Goal: Communication & Community: Answer question/provide support

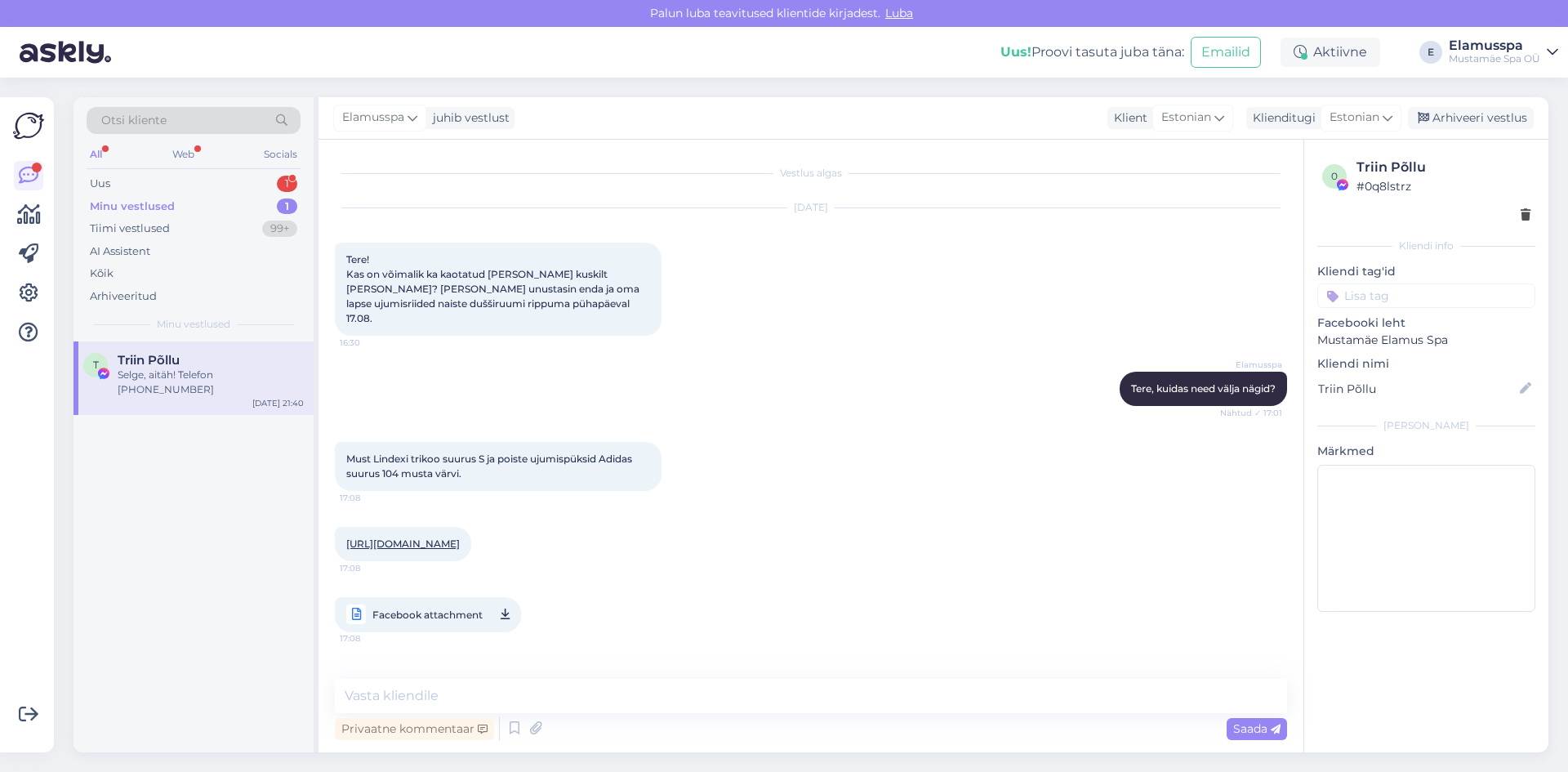
scroll to position [244, 0]
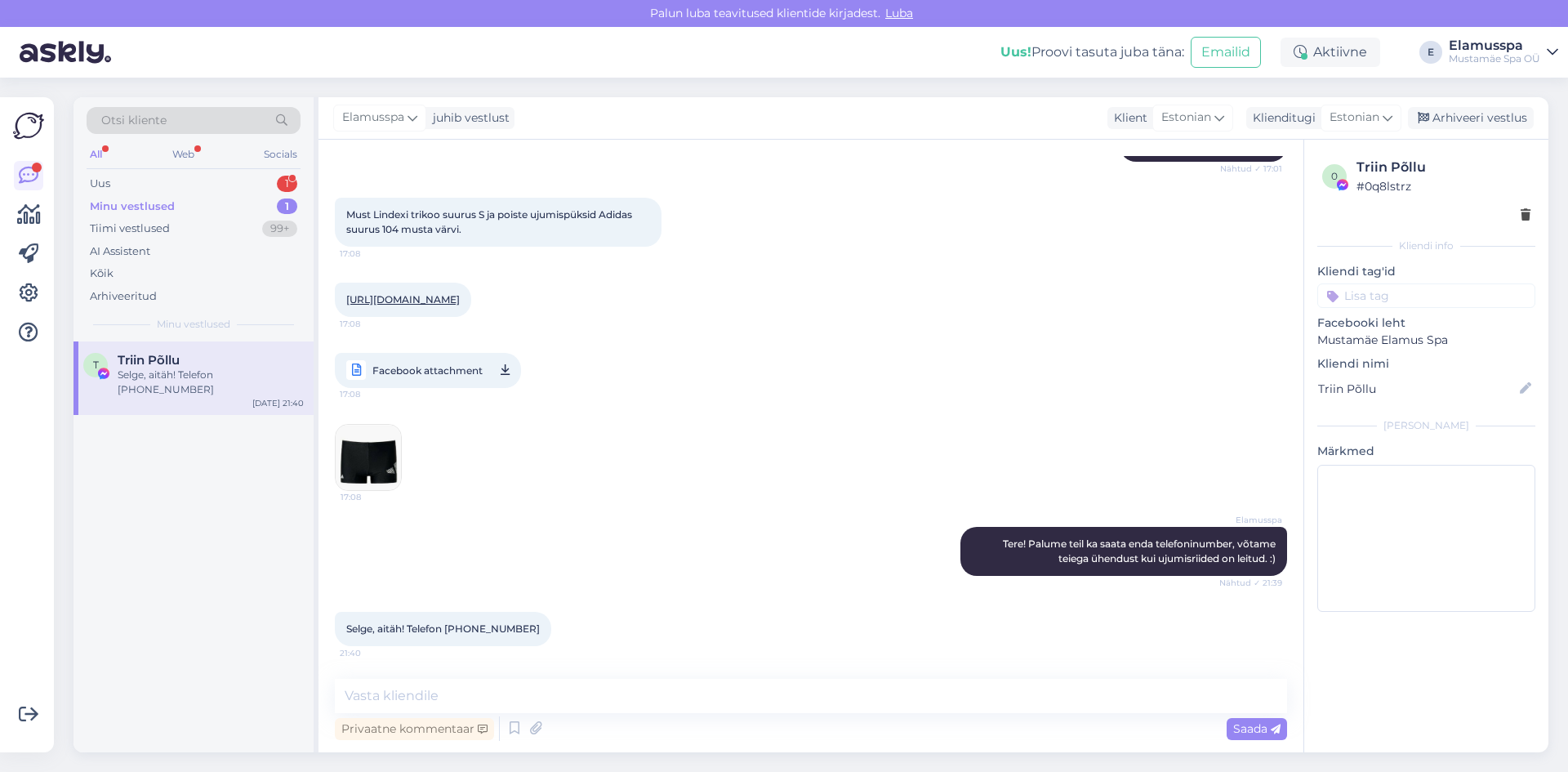
click at [259, 199] on div "Minu vestlused 1" at bounding box center [193, 206] width 214 height 23
click at [283, 186] on div "1" at bounding box center [287, 184] width 20 height 17
click at [220, 393] on div "Здравствуйте! А сегодня действует другая цена за вход или обычная?? Можно пройт…" at bounding box center [210, 382] width 187 height 29
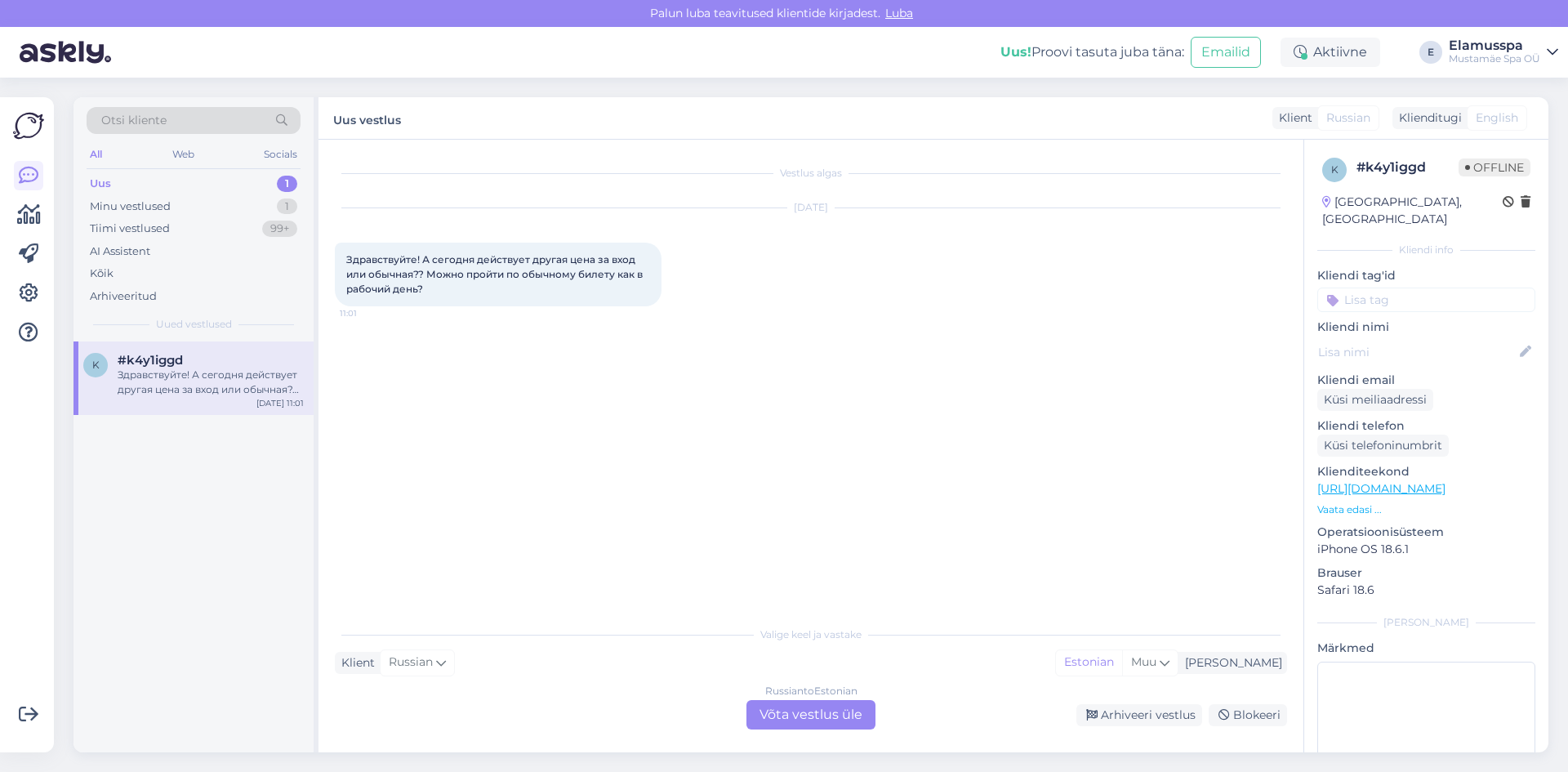
click at [814, 706] on div "Russian to Estonian Võta vestlus üle" at bounding box center [811, 715] width 129 height 29
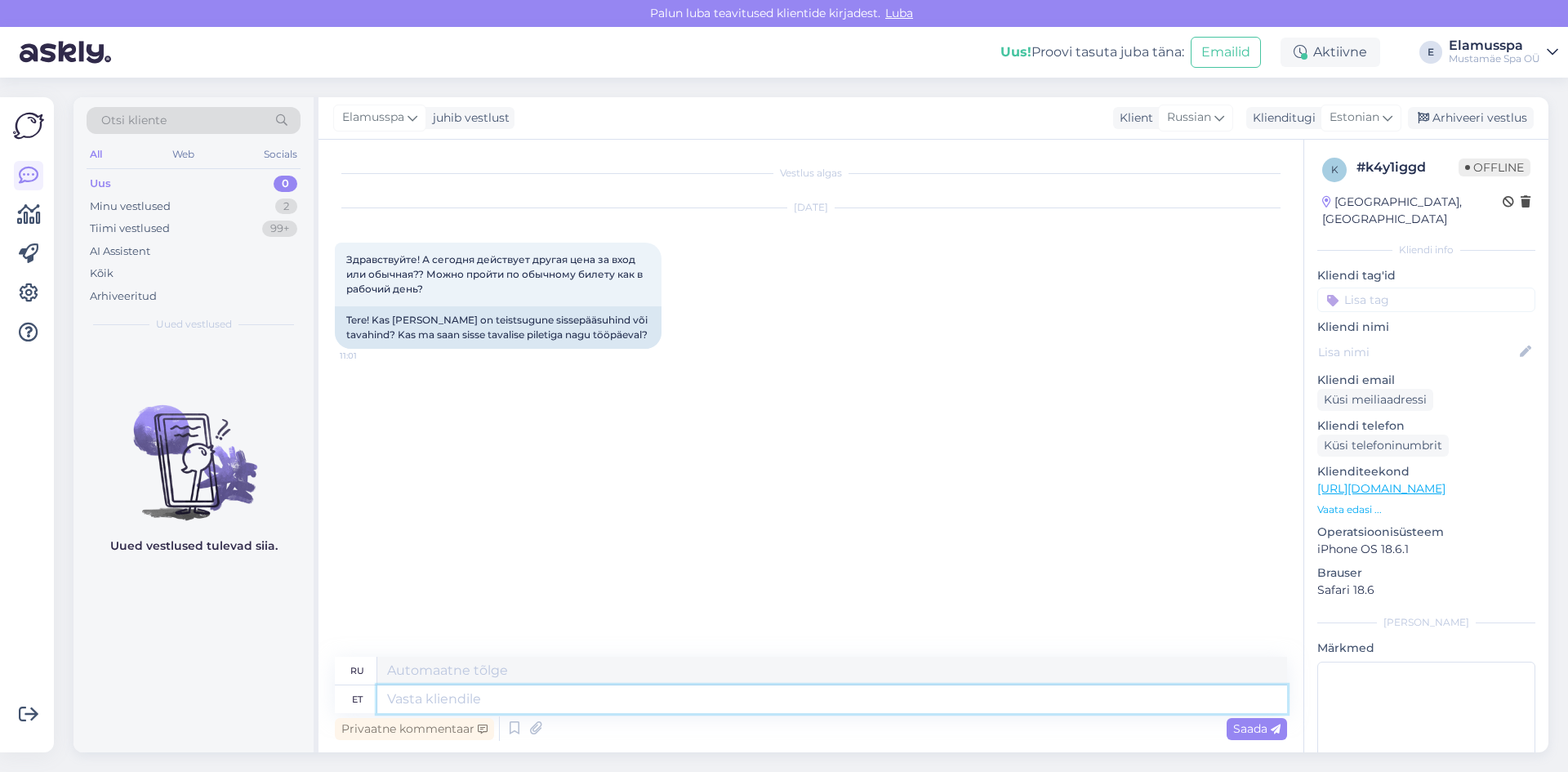
click at [540, 701] on textarea at bounding box center [833, 699] width 910 height 28
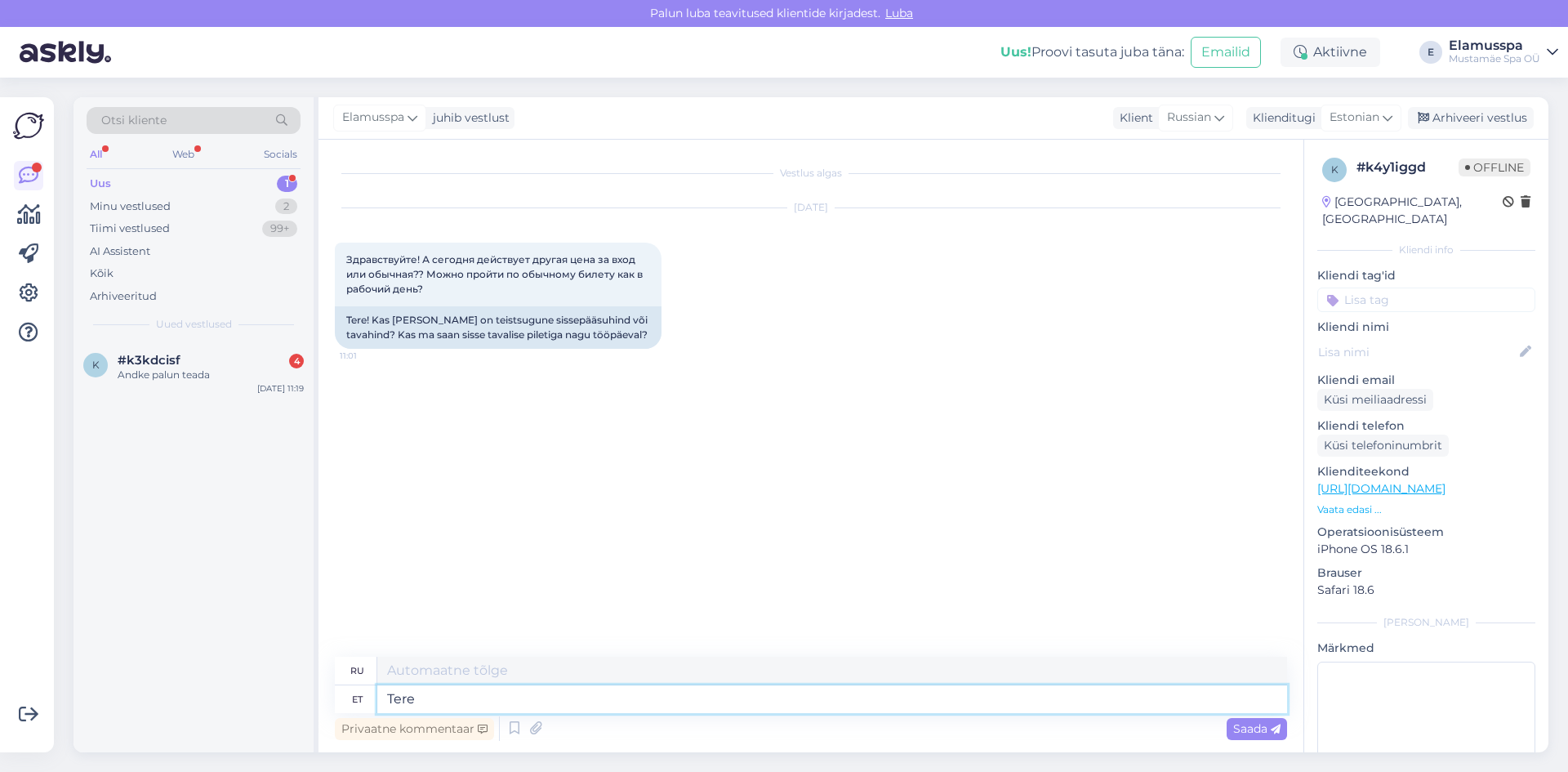
type textarea "Tere!"
type textarea "Привет"
type textarea "Tere!"
type textarea "Привет!"
type textarea "Tere! [PERSON_NAME] ol"
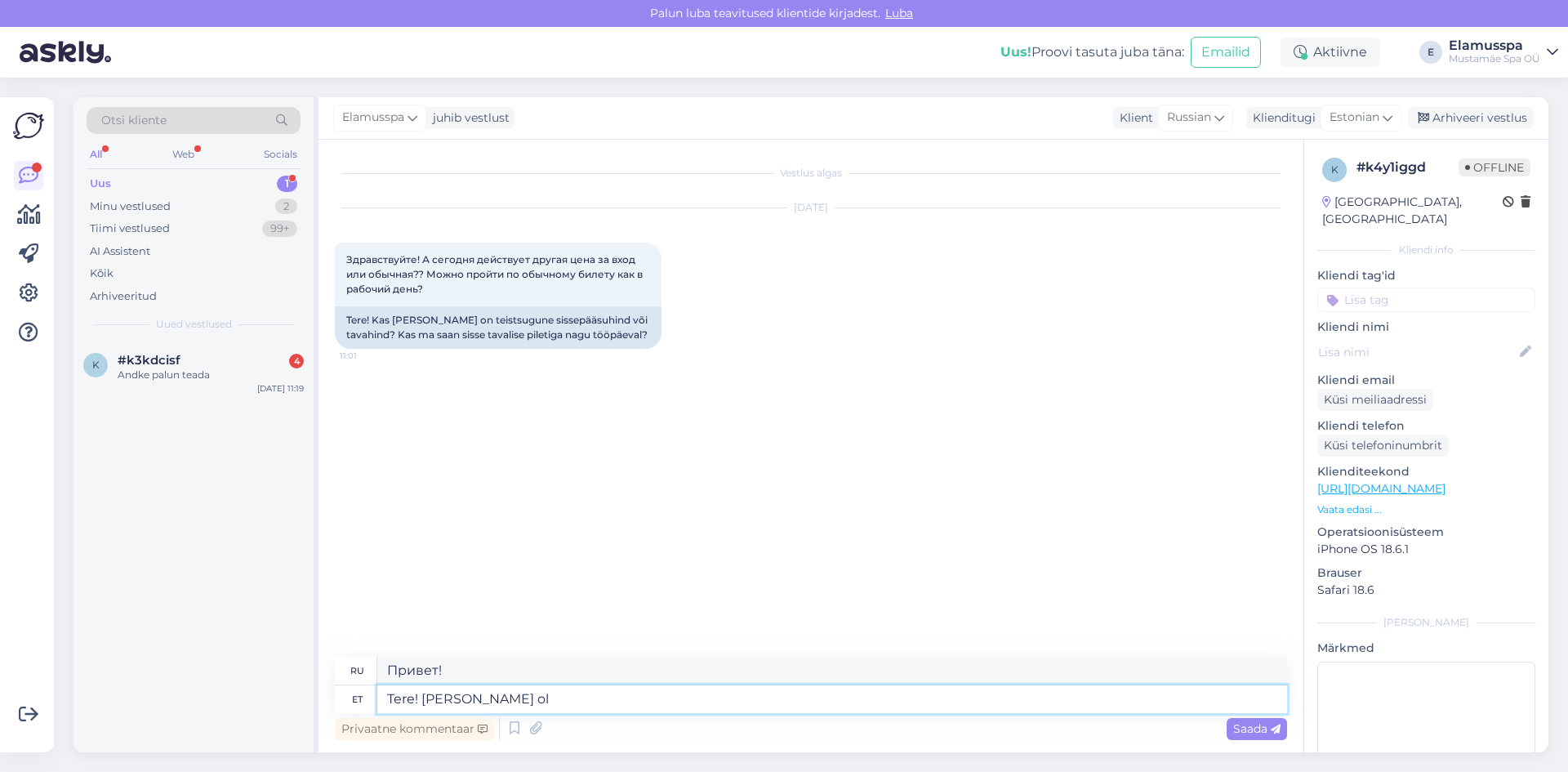
type textarea "Привет! Сегодня"
type textarea "Tere! [PERSON_NAME] a"
type textarea "Привет! Сегодня мы"
type textarea "Tere! [PERSON_NAME] avatud"
type textarea "Здравствуйте! Мы сегодня открыты."
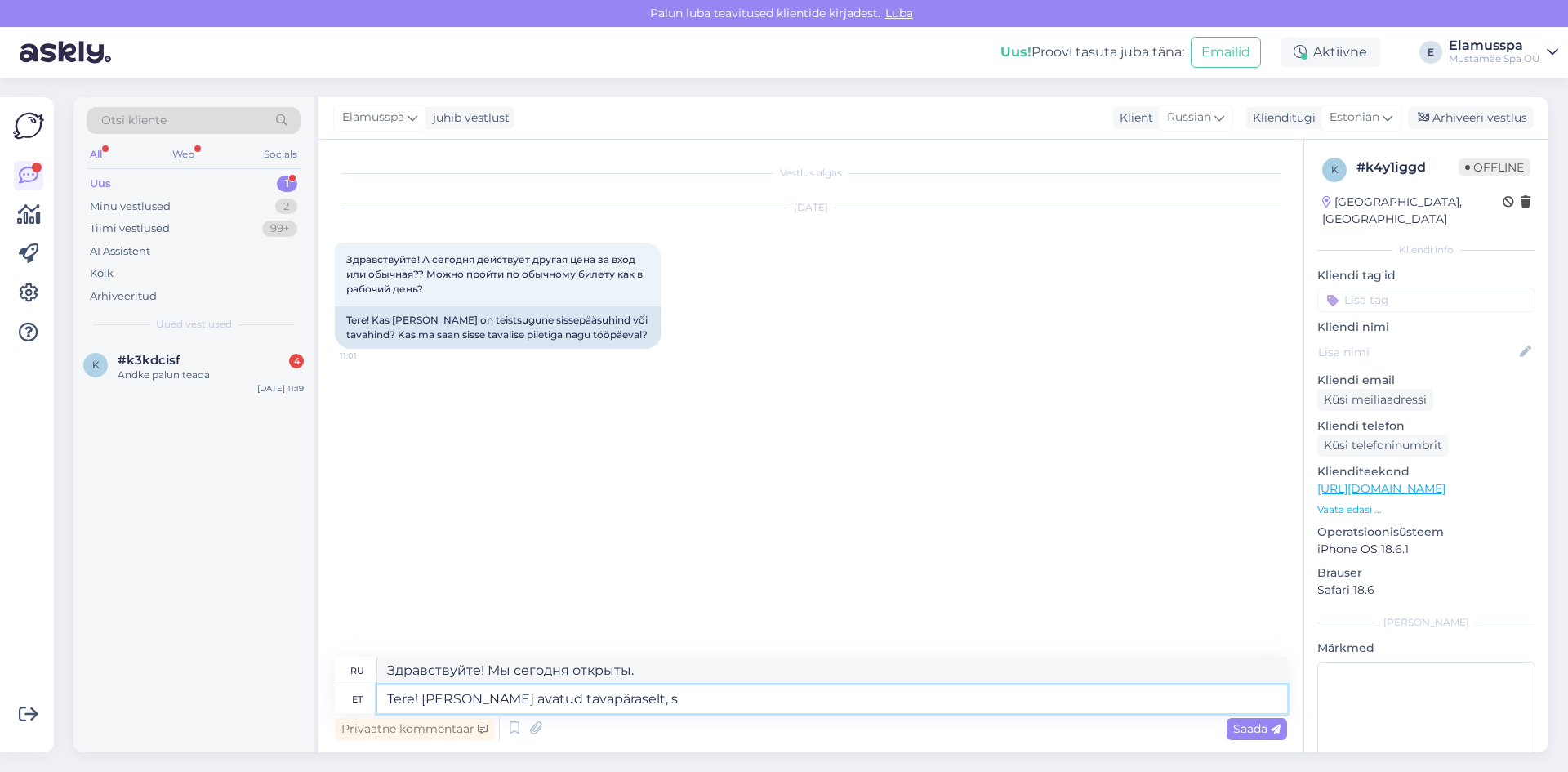
type textarea "Tere! [PERSON_NAME] avatud tavapäraselt, se"
type textarea "Здравствуйте! Сегодня мы работаем как обычно."
type textarea "Tere! [PERSON_NAME] avatud tavapäraselt, seeg"
type textarea "Здравствуйте! Сегодня мы работаем как обычно, так что"
type textarea "Tere! [PERSON_NAME] avatud tavapäraselt, seeg a"
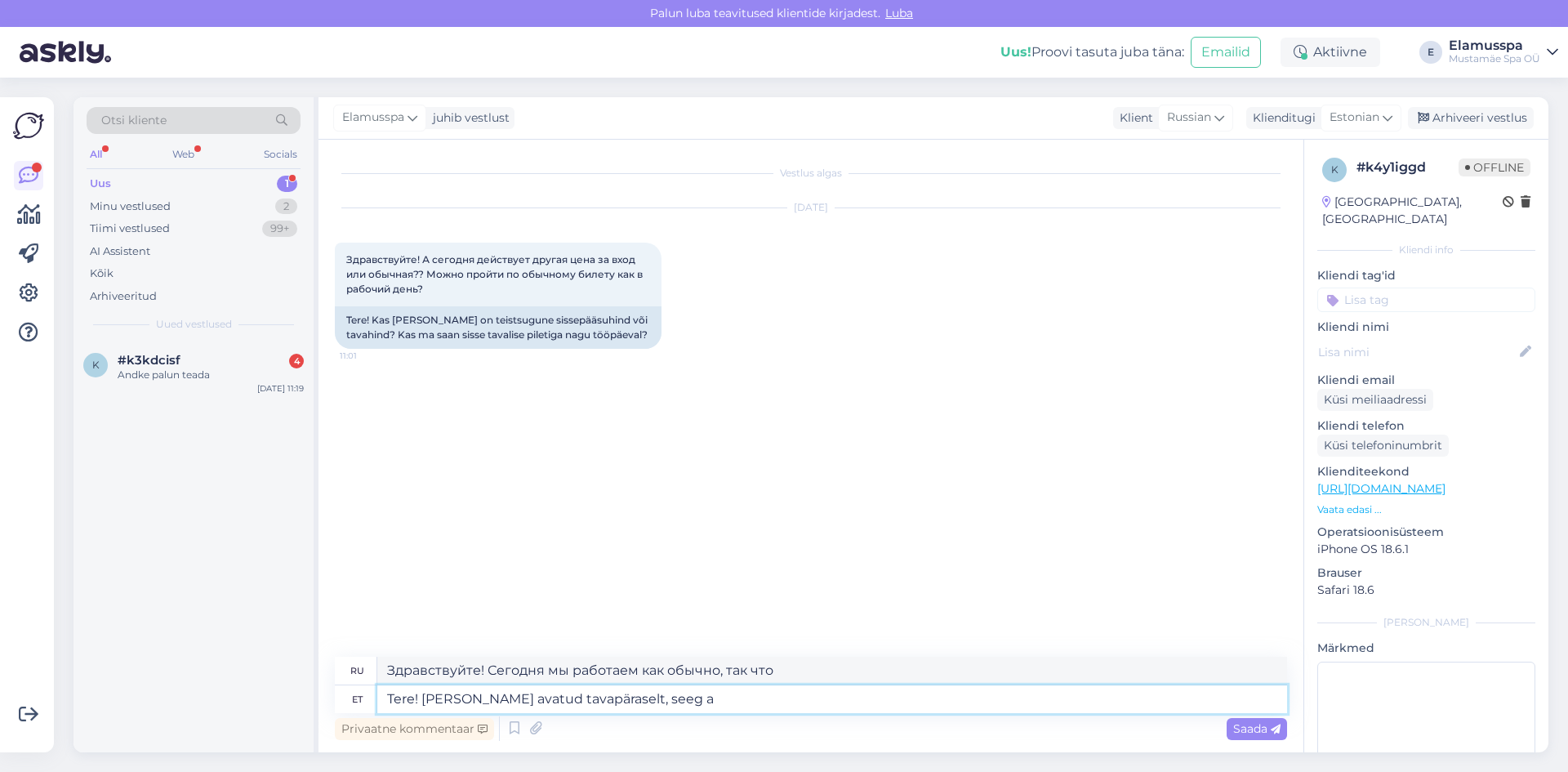
type textarea "Здравствуйте! Сегодня мы работаем как обычно, так что..."
type textarea "Tere! [PERSON_NAME] avatud tavapäraselt, seeg"
type textarea "Здравствуйте! Сегодня мы работаем как обычно, так что"
type textarea "Tere! [PERSON_NAME] avatud tavapäraselt, seega hinnakiri"
type textarea "Здравствуйте! Сегодня мы работаем как обычно, поэтому вот прайс-лист."
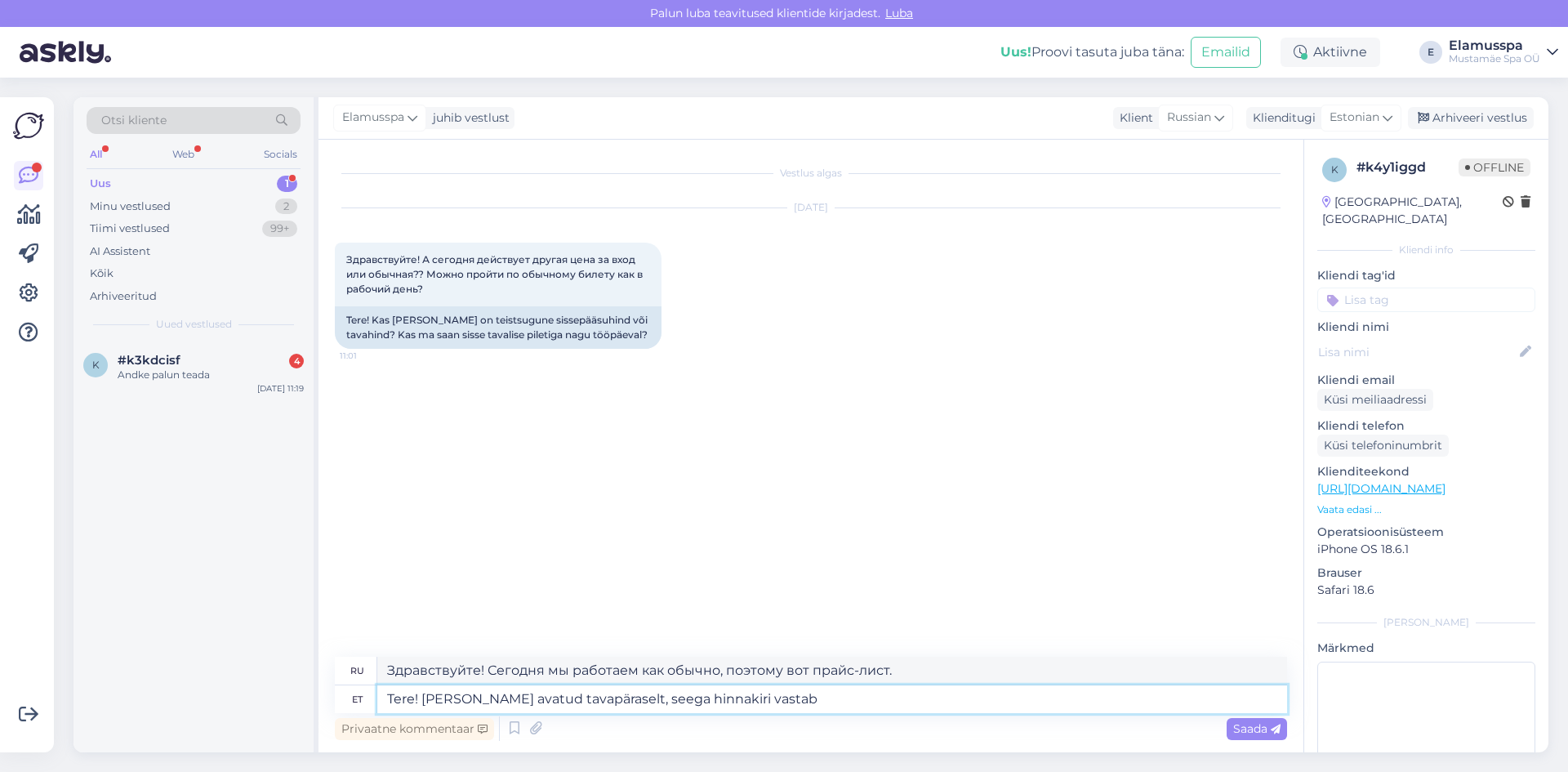
type textarea "Tere! [PERSON_NAME] avatud tavapäraselt, seega hinnakiri vastab"
type textarea "Здравствуйте! Сегодня мы работаем в обычном режиме, поэтому прайс-лист действит…"
type textarea "Tere! [PERSON_NAME] avatud tavapäraselt, seega hinnakiri vastab nädalasisesele."
type textarea "Здравствуйте! Сегодня мы работаем в обычном режиме, поэтому цены соответствуют …"
type textarea "Tere! [PERSON_NAME] avatud tavapäraselt, seega hinnakiri vastab nädalasisesele."
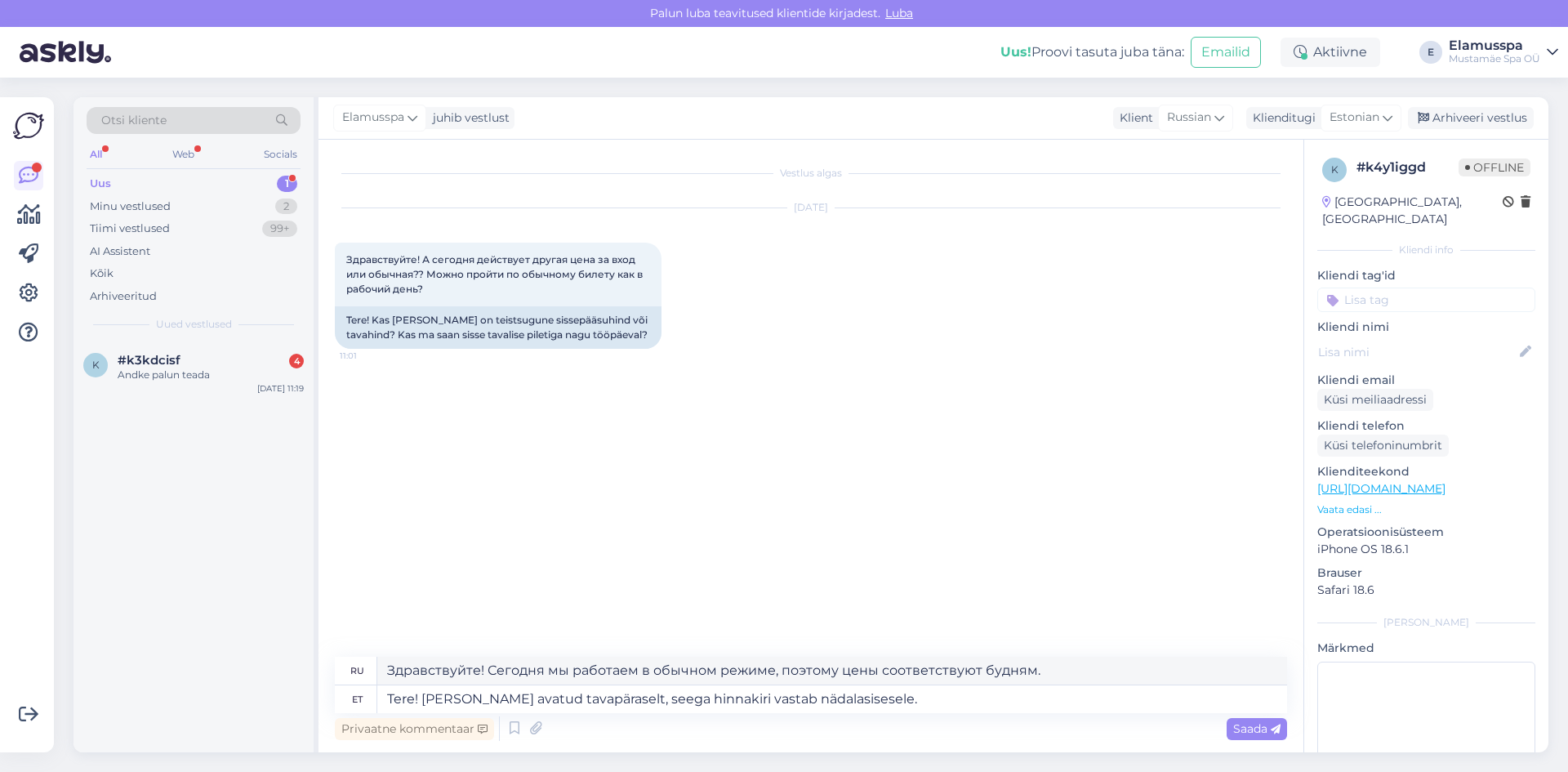
click at [1271, 723] on span "Saada" at bounding box center [1257, 729] width 48 height 15
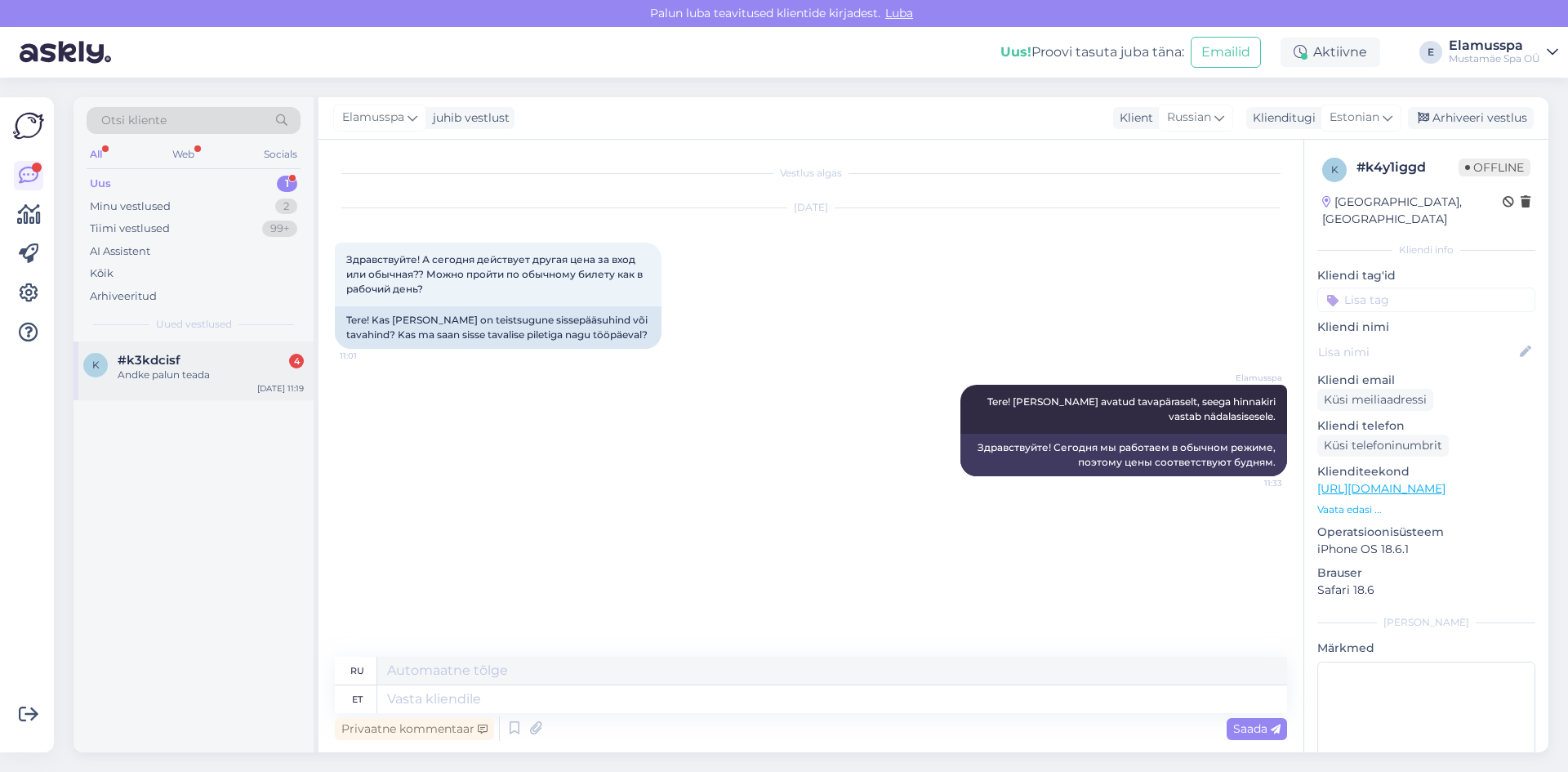
click at [199, 370] on div "Andke palun teada" at bounding box center [210, 375] width 187 height 15
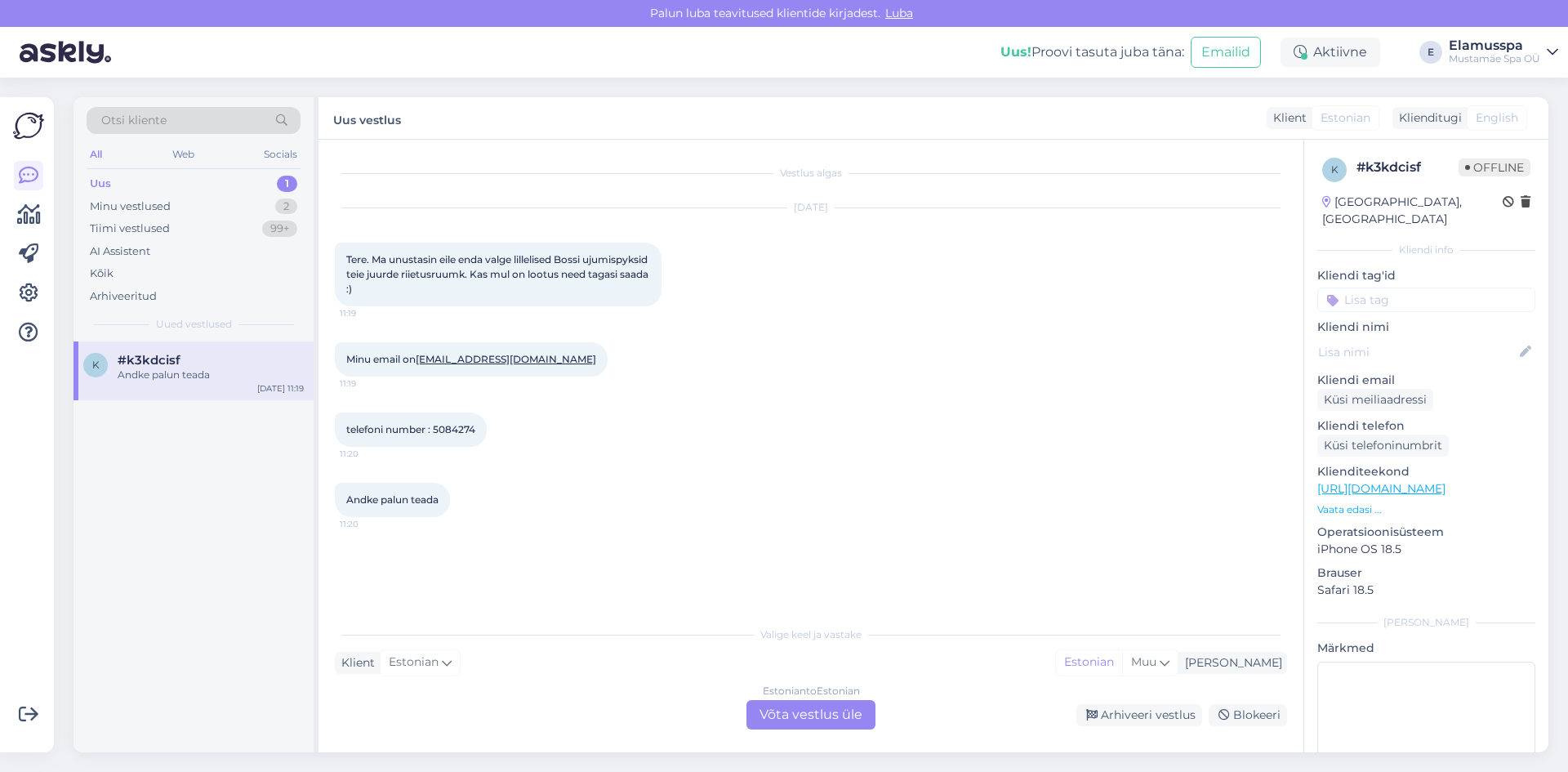
click at [827, 716] on div "Estonian to Estonian Võta vestlus üle" at bounding box center [811, 715] width 129 height 29
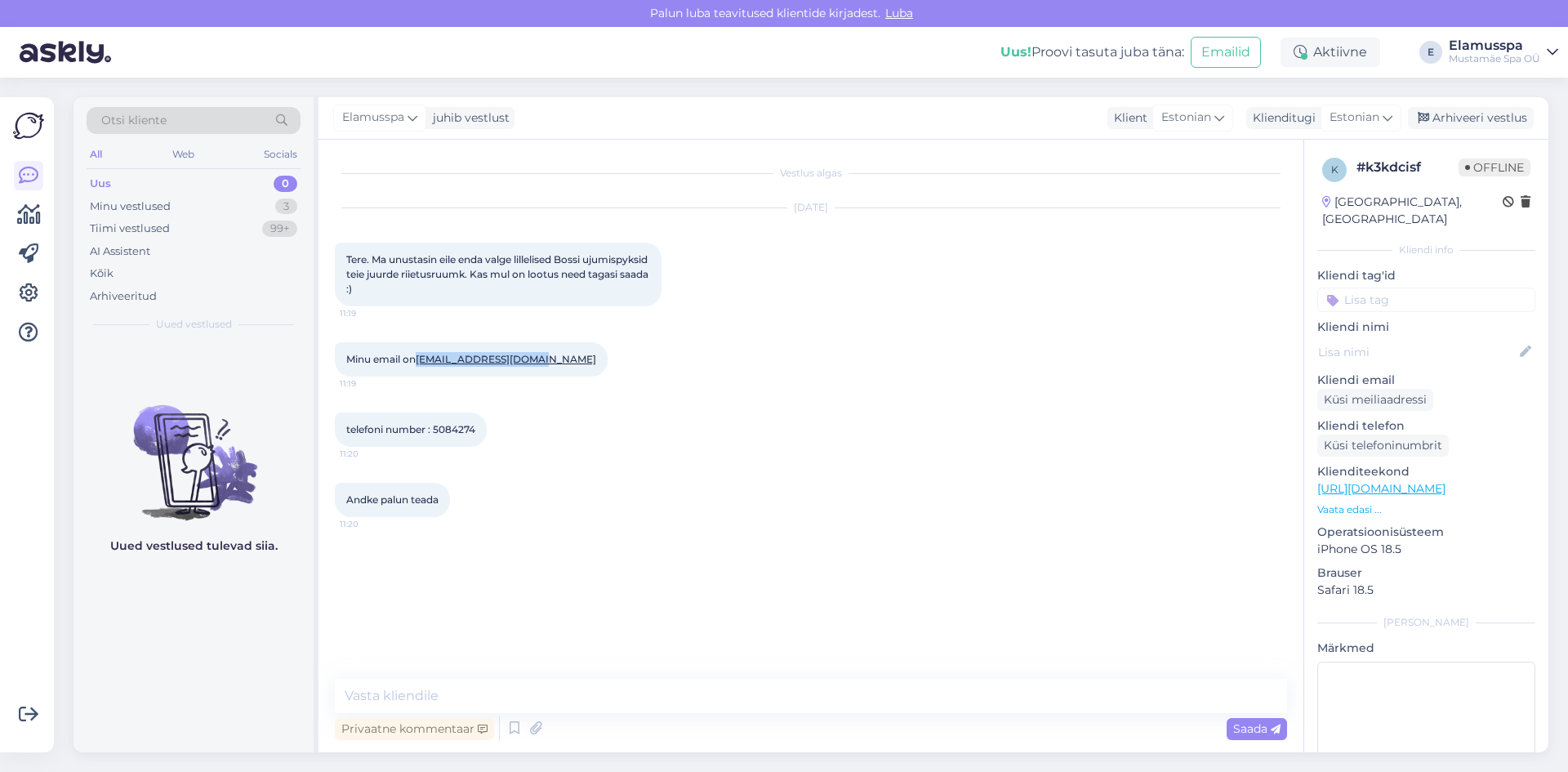
drag, startPoint x: 417, startPoint y: 361, endPoint x: 546, endPoint y: 360, distance: 129.0
click at [546, 360] on div "Minu email on [EMAIL_ADDRESS][DOMAIN_NAME] 11:19" at bounding box center [471, 358] width 273 height 34
copy span "[EMAIL_ADDRESS][DOMAIN_NAME]"
click at [561, 473] on div "Andke palun teada 11:20" at bounding box center [811, 500] width 952 height 70
drag, startPoint x: 506, startPoint y: 429, endPoint x: 435, endPoint y: 427, distance: 71.0
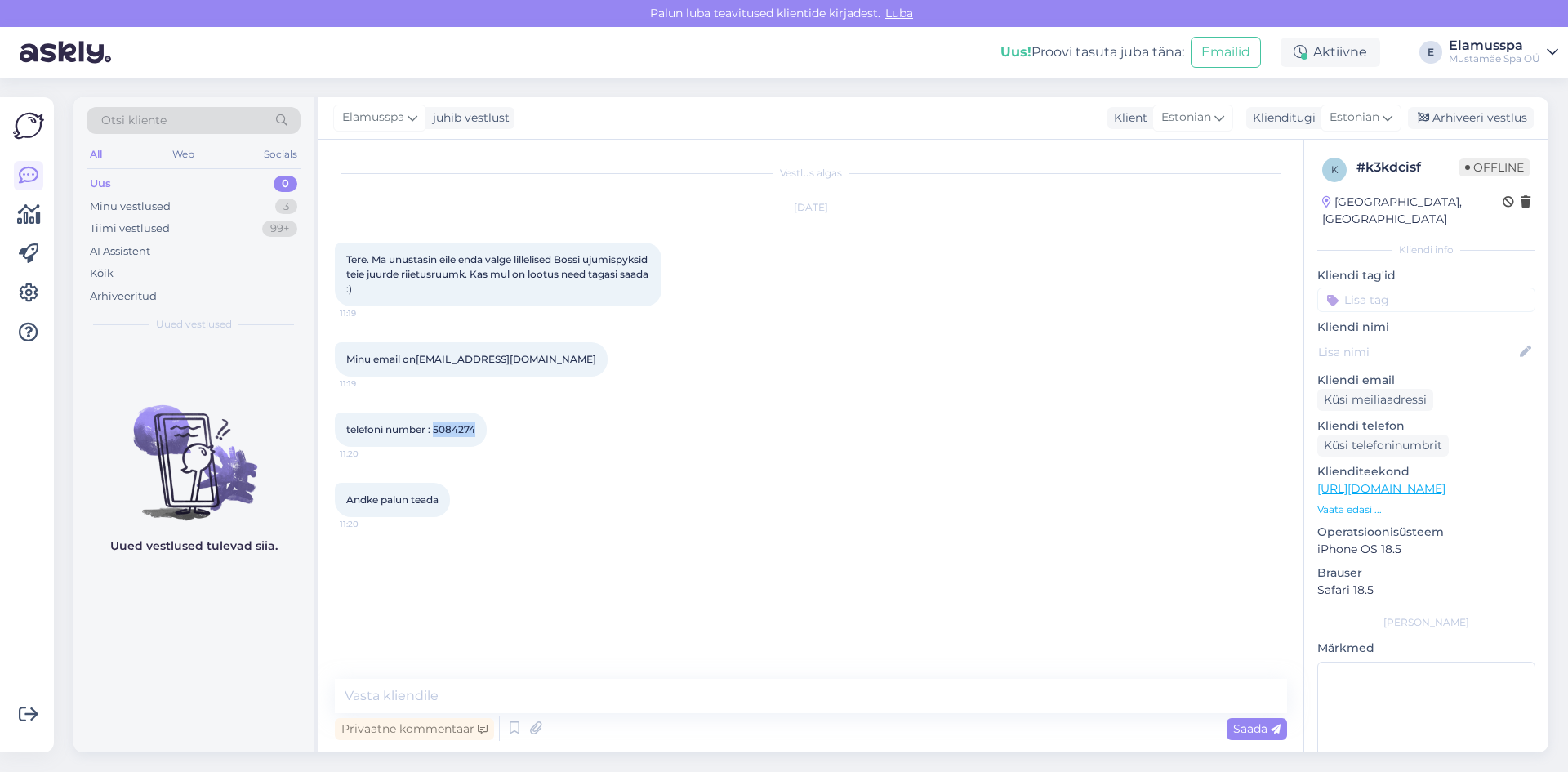
click at [435, 427] on div "telefoni number : 5084274 11:20" at bounding box center [811, 429] width 952 height 70
click at [1028, 490] on div "Andke palun teada 11:20" at bounding box center [811, 500] width 952 height 70
click at [231, 208] on div "Minu vestlused 3" at bounding box center [193, 206] width 214 height 23
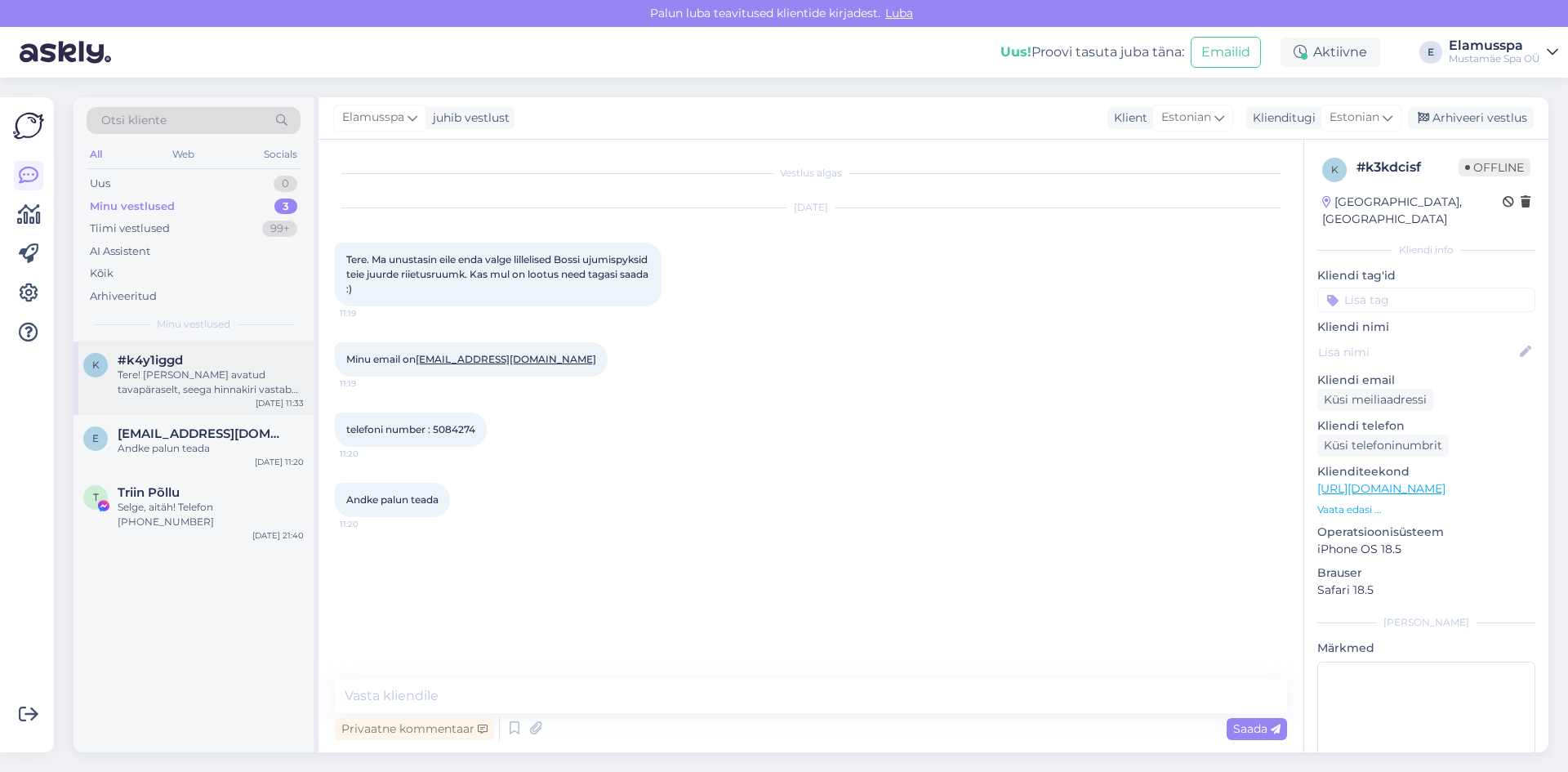
click at [211, 376] on div "Tere! [PERSON_NAME] avatud tavapäraselt, seega hinnakiri vastab nädalasisesele." at bounding box center [210, 382] width 187 height 29
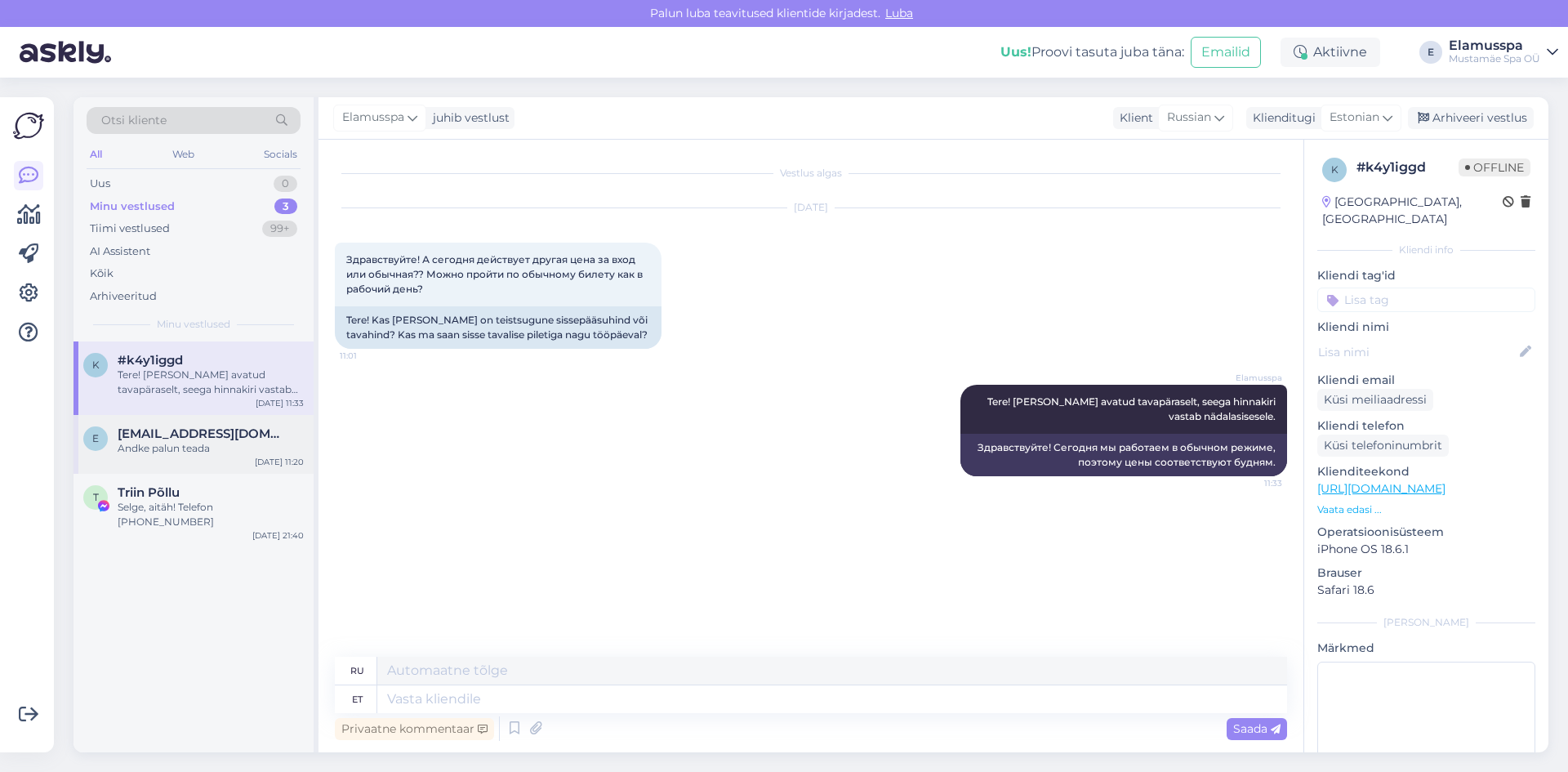
click at [193, 434] on span "[EMAIL_ADDRESS][DOMAIN_NAME]" at bounding box center [202, 434] width 170 height 15
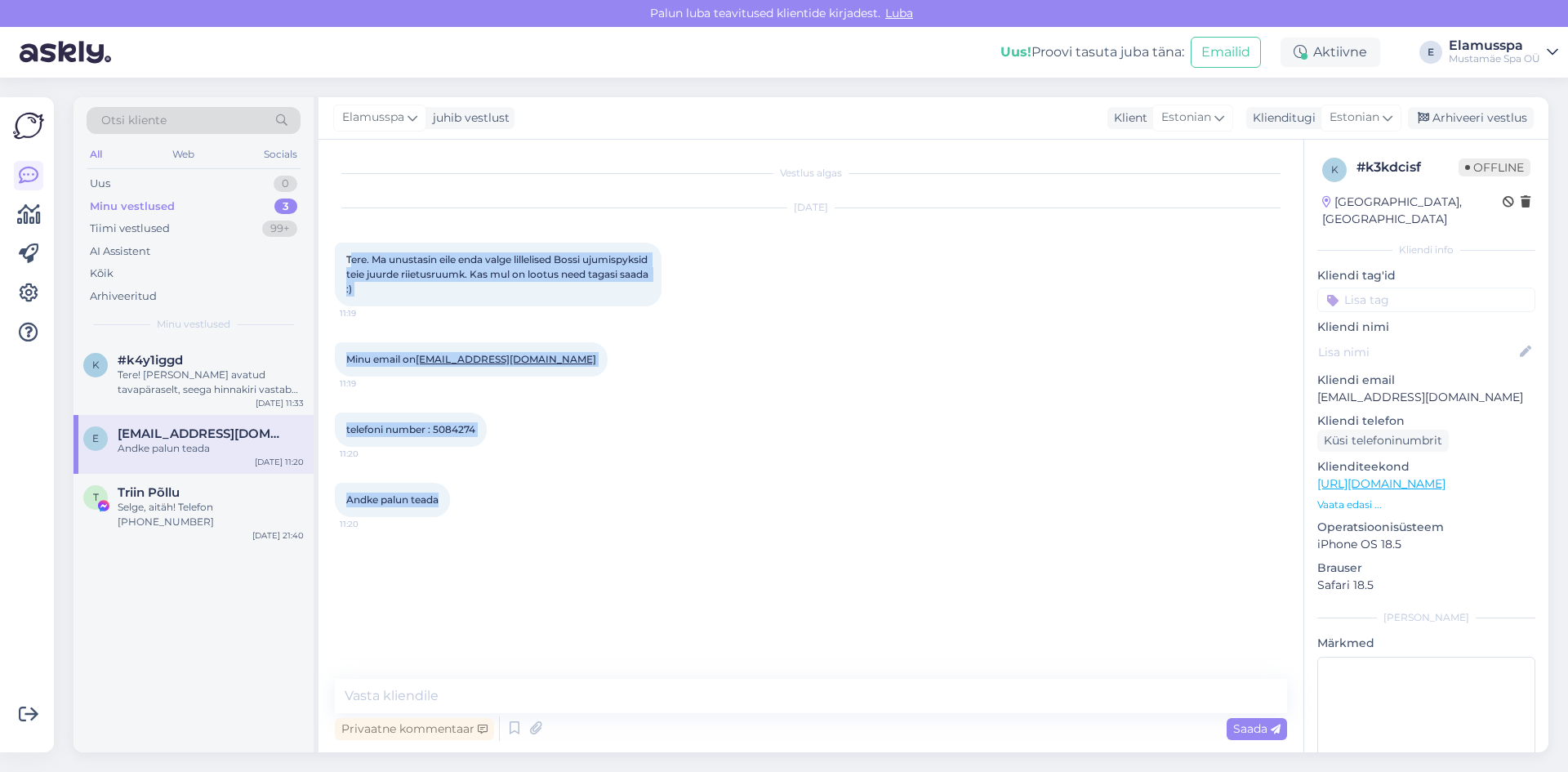
drag, startPoint x: 512, startPoint y: 543, endPoint x: 354, endPoint y: 254, distance: 329.4
click at [354, 254] on div "Vestlus algas [DATE] Tere. Ma unustasin eile enda valge lillelised Bossi ujumis…" at bounding box center [818, 410] width 967 height 508
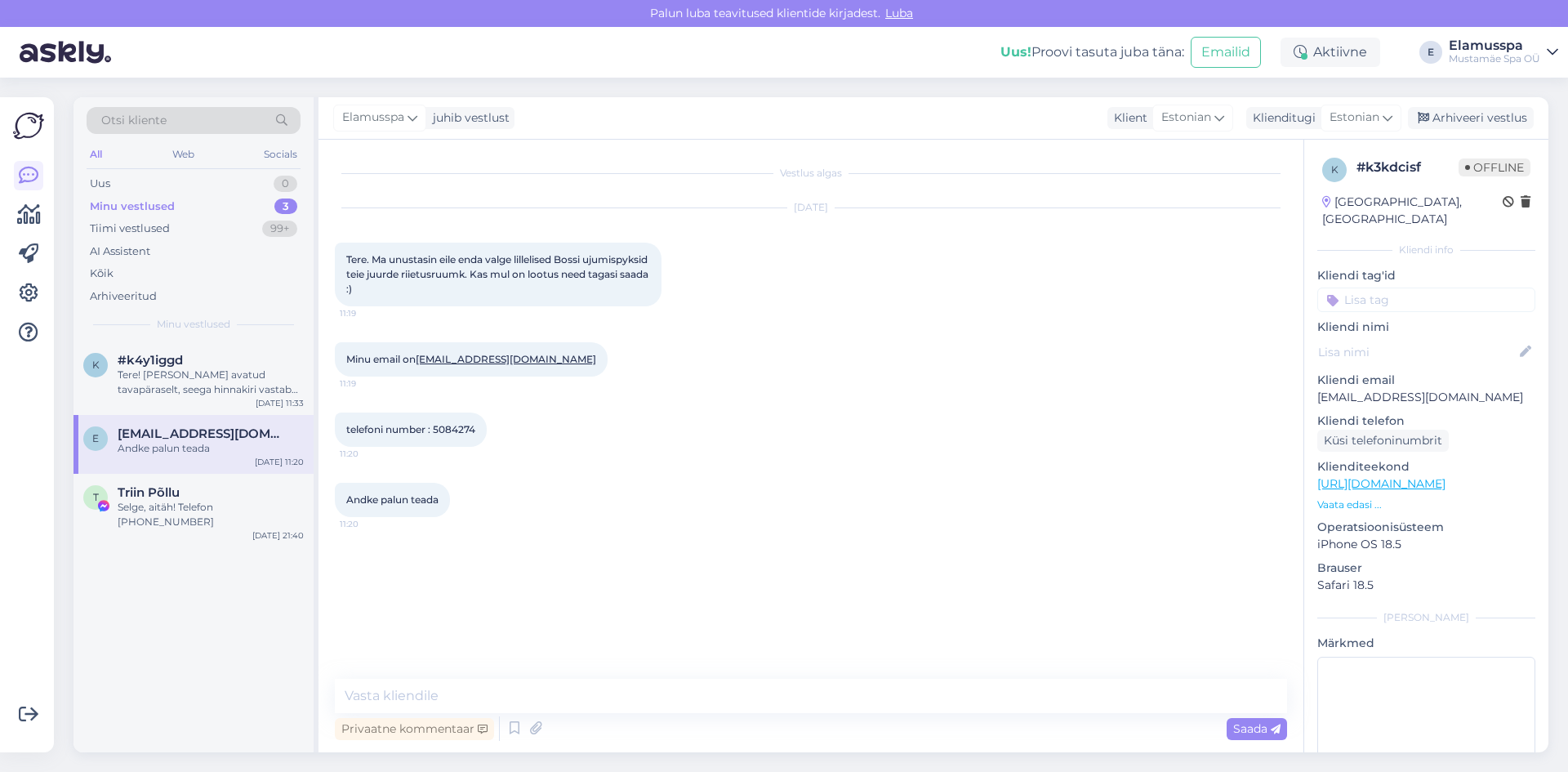
click at [339, 252] on div "Tere. Ma unustasin eile enda valge lillelised Bossi ujumispyksid teie juurde ri…" at bounding box center [497, 274] width 326 height 63
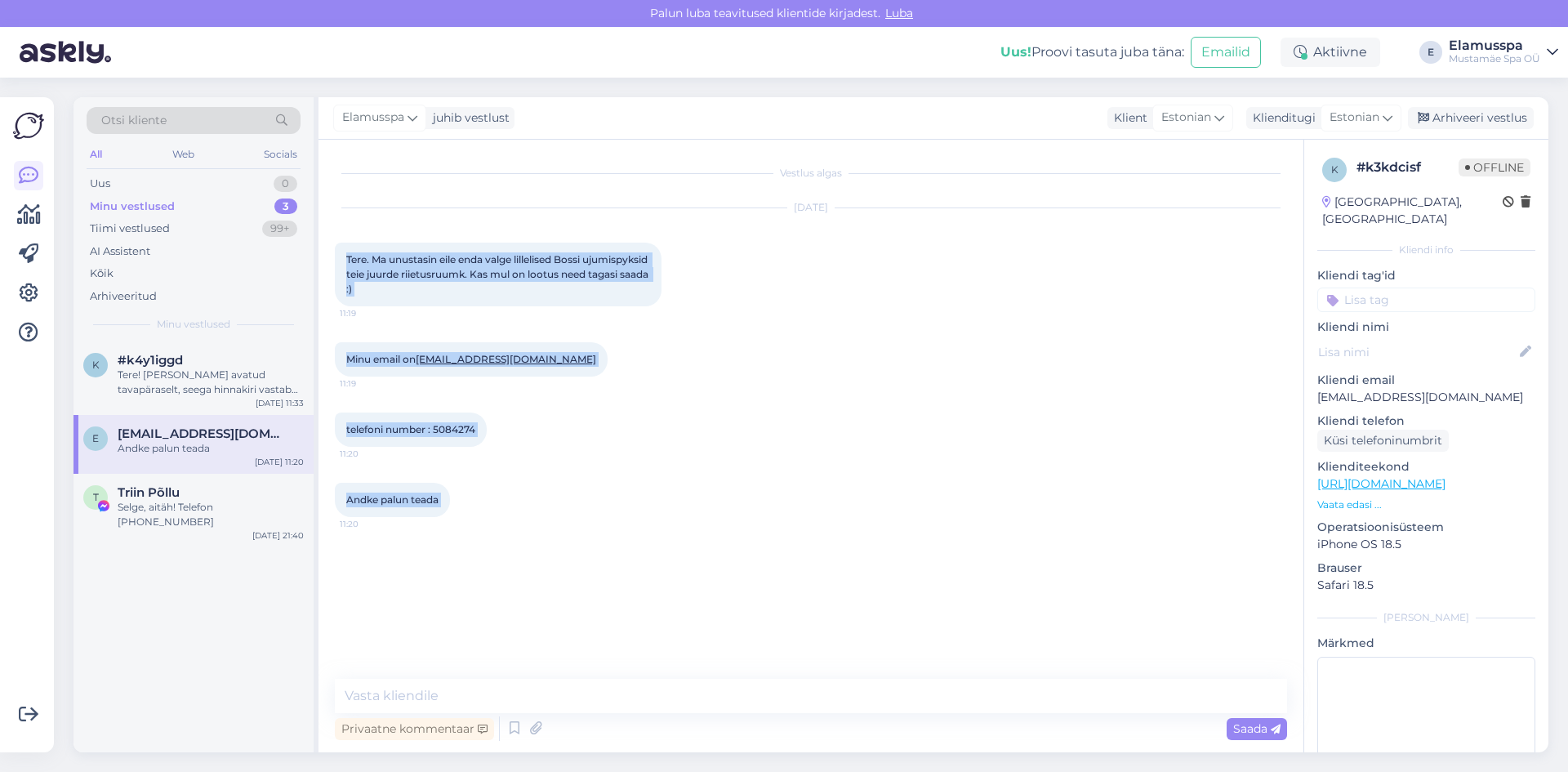
drag, startPoint x: 423, startPoint y: 298, endPoint x: 515, endPoint y: 518, distance: 238.5
click at [515, 518] on div "Vestlus algas [DATE] Tere. Ma unustasin eile enda valge lillelised Bossi ujumis…" at bounding box center [818, 410] width 967 height 508
click at [510, 518] on div "Andke palun teada 11:20" at bounding box center [811, 500] width 952 height 70
drag, startPoint x: 467, startPoint y: 504, endPoint x: 341, endPoint y: 249, distance: 284.4
click at [340, 247] on div "Vestlus algas [DATE] Tere. Ma unustasin eile enda valge lillelised Bossi ujumis…" at bounding box center [818, 410] width 967 height 508
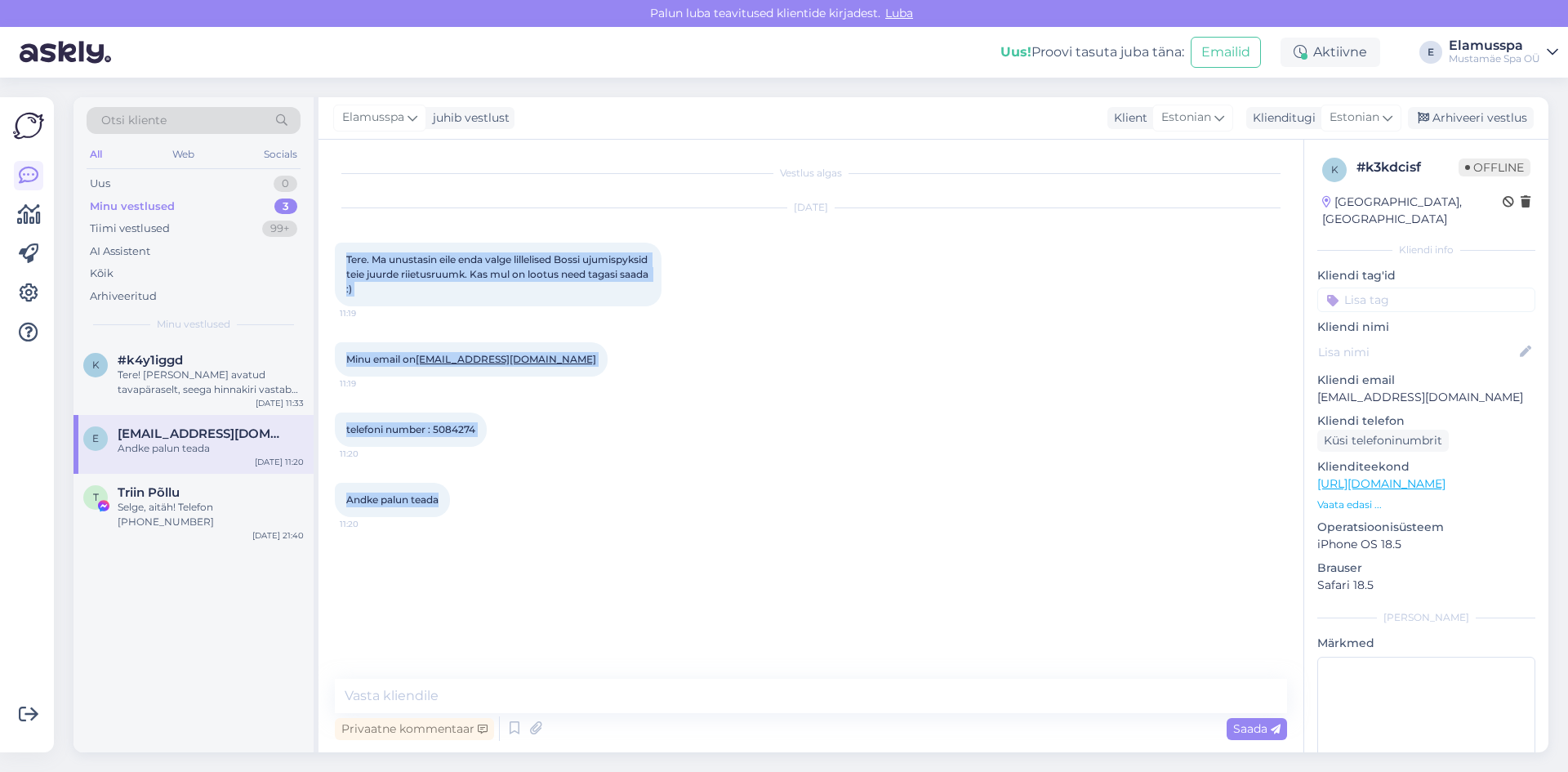
click at [344, 249] on div "Tere. Ma unustasin eile enda valge lillelised Bossi ujumispyksid teie juurde ri…" at bounding box center [497, 274] width 326 height 63
drag, startPoint x: 348, startPoint y: 258, endPoint x: 475, endPoint y: 495, distance: 268.9
click at [475, 495] on div "Vestlus algas [DATE] Tere. Ma unustasin eile enda valge lillelised Bossi ujumis…" at bounding box center [818, 410] width 967 height 508
click at [475, 495] on div "Andke palun teada 11:20" at bounding box center [811, 500] width 952 height 70
drag, startPoint x: 475, startPoint y: 498, endPoint x: 344, endPoint y: 374, distance: 180.4
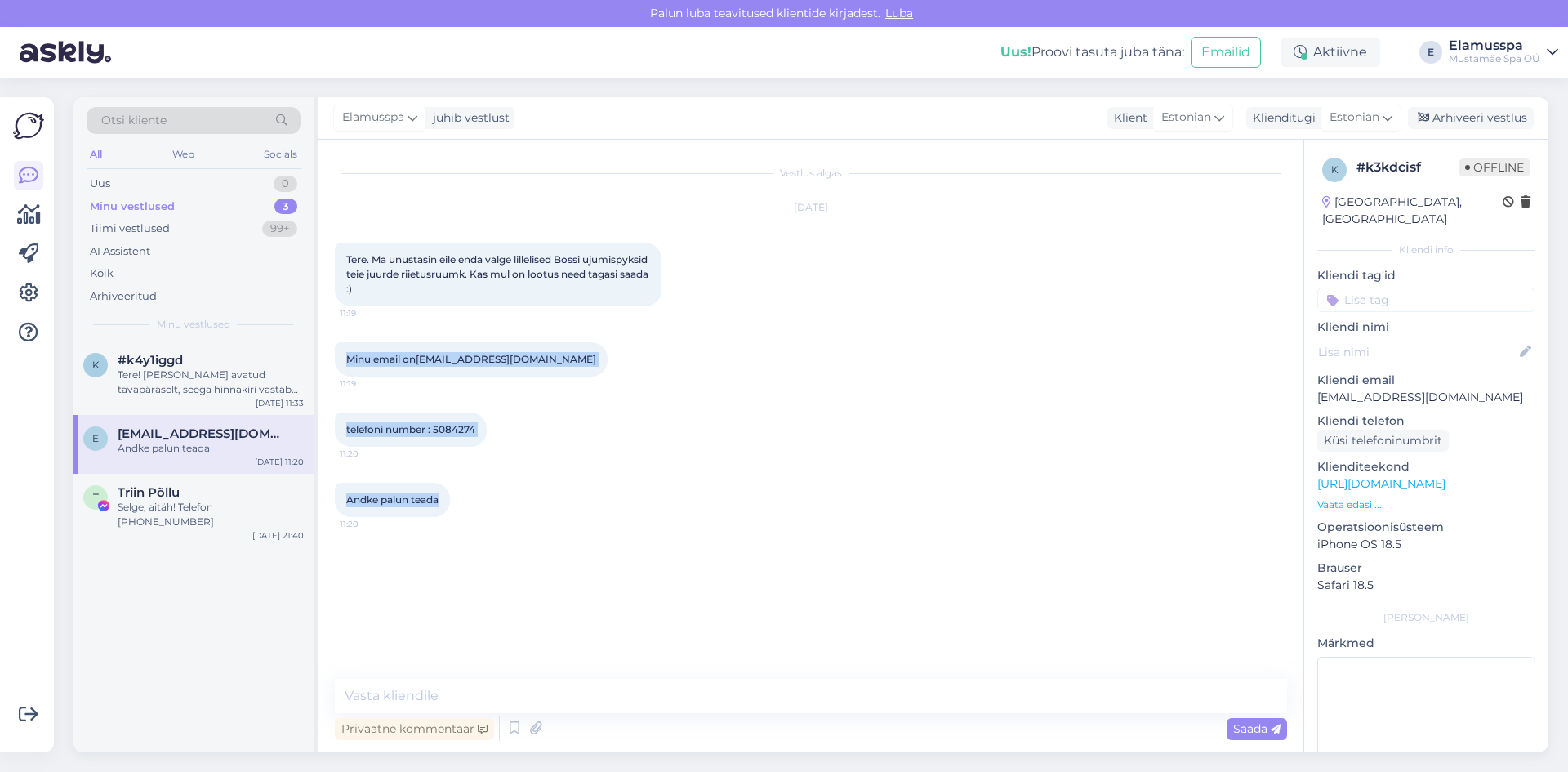
click at [344, 374] on div "Vestlus algas [DATE] Tere. Ma unustasin eile enda valge lillelised Bossi ujumis…" at bounding box center [818, 410] width 967 height 508
click at [344, 374] on div "Minu email on [EMAIL_ADDRESS][DOMAIN_NAME] 11:19" at bounding box center [471, 358] width 273 height 34
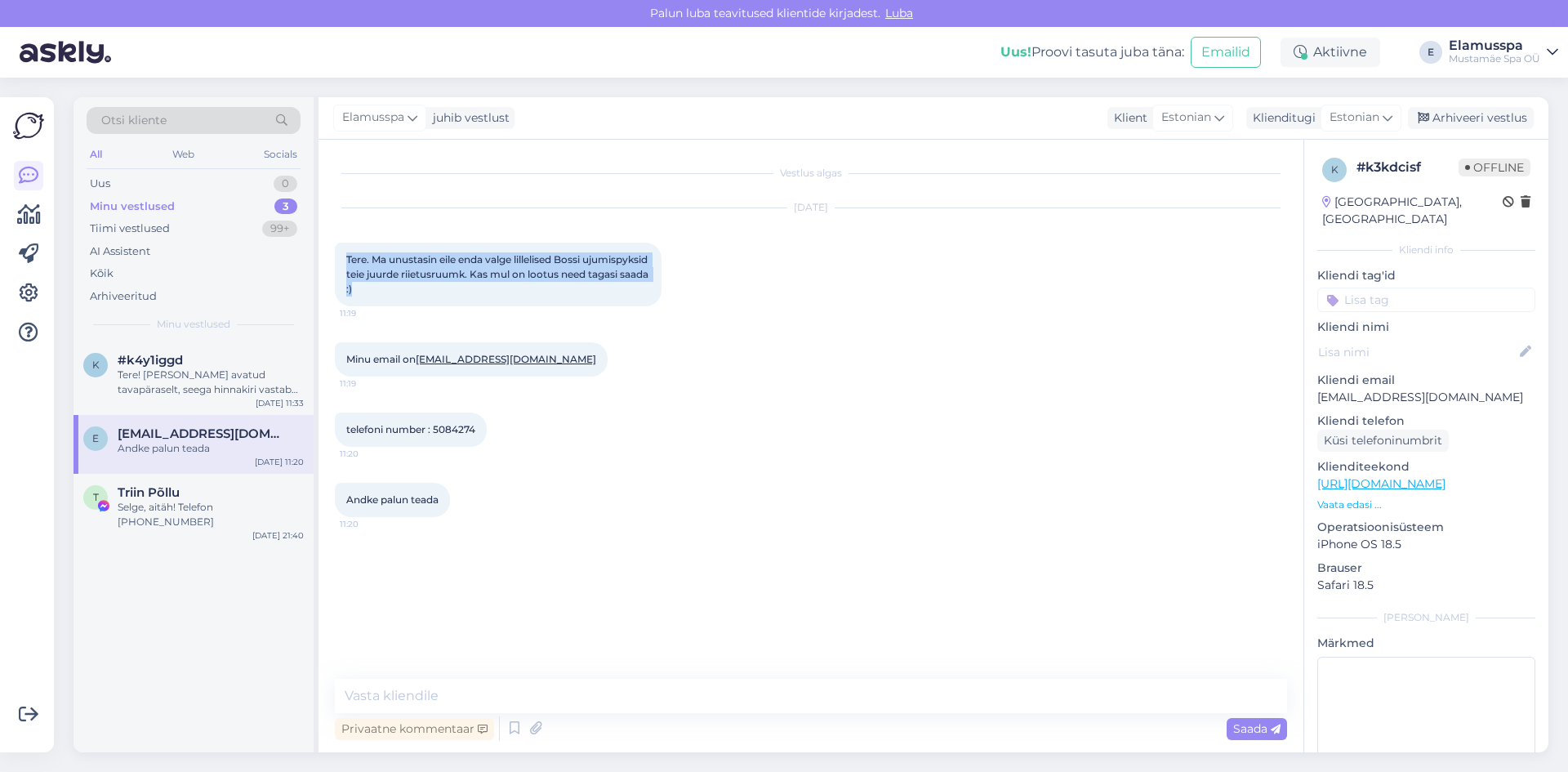
drag, startPoint x: 334, startPoint y: 254, endPoint x: 466, endPoint y: 297, distance: 138.8
click at [466, 297] on div "Vestlus algas [DATE] Tere. Ma unustasin eile enda valge lillelised Bossi ujumis…" at bounding box center [812, 446] width 985 height 612
click at [466, 297] on div "Tere. Ma unustasin eile enda valge lillelised Bossi ujumispyksid teie juurde ri…" at bounding box center [497, 274] width 326 height 63
drag, startPoint x: 465, startPoint y: 295, endPoint x: 347, endPoint y: 243, distance: 128.9
click at [347, 243] on div "Tere. Ma unustasin eile enda valge lillelised Bossi ujumispyksid teie juurde ri…" at bounding box center [497, 274] width 326 height 63
